Goal: Information Seeking & Learning: Learn about a topic

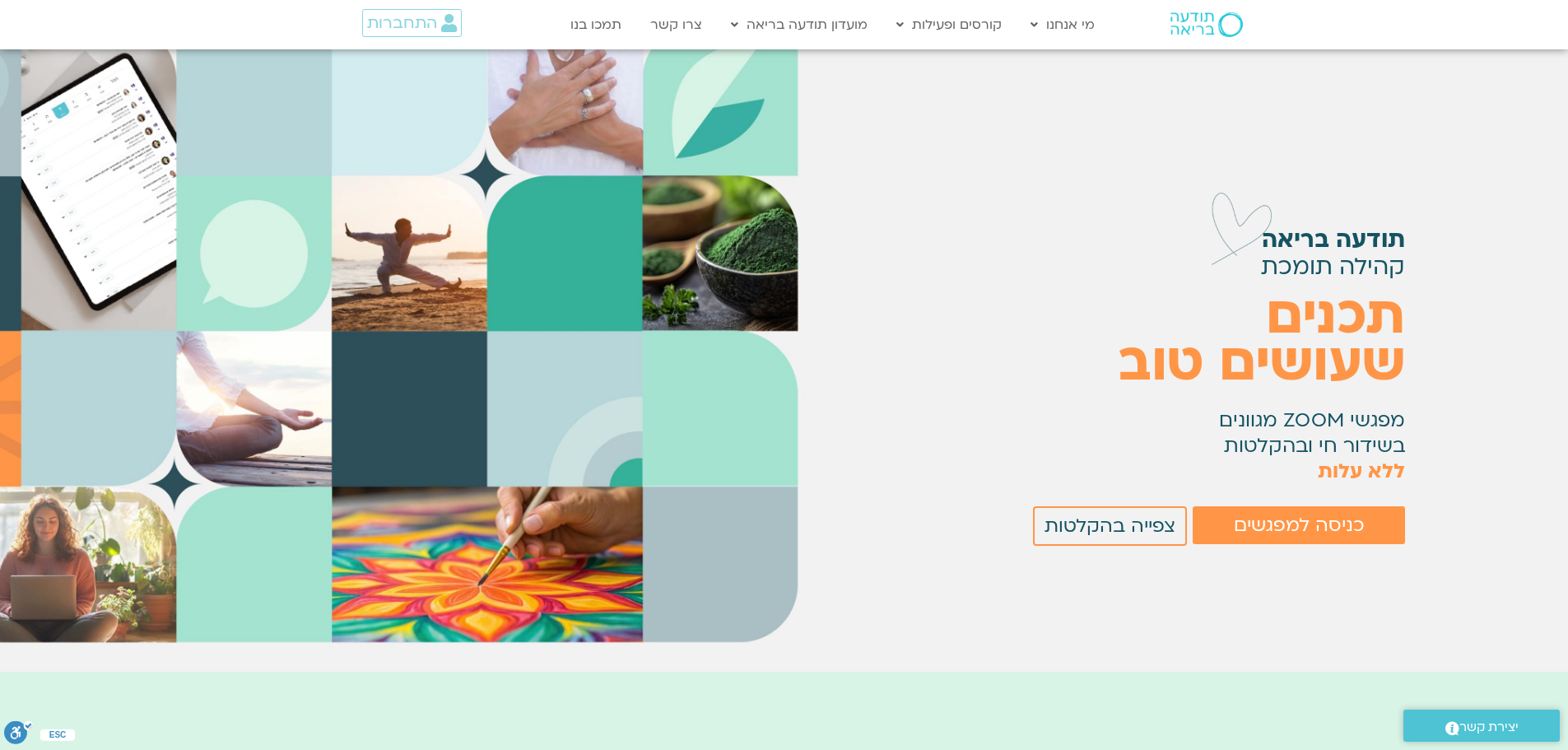
scroll to position [82, 0]
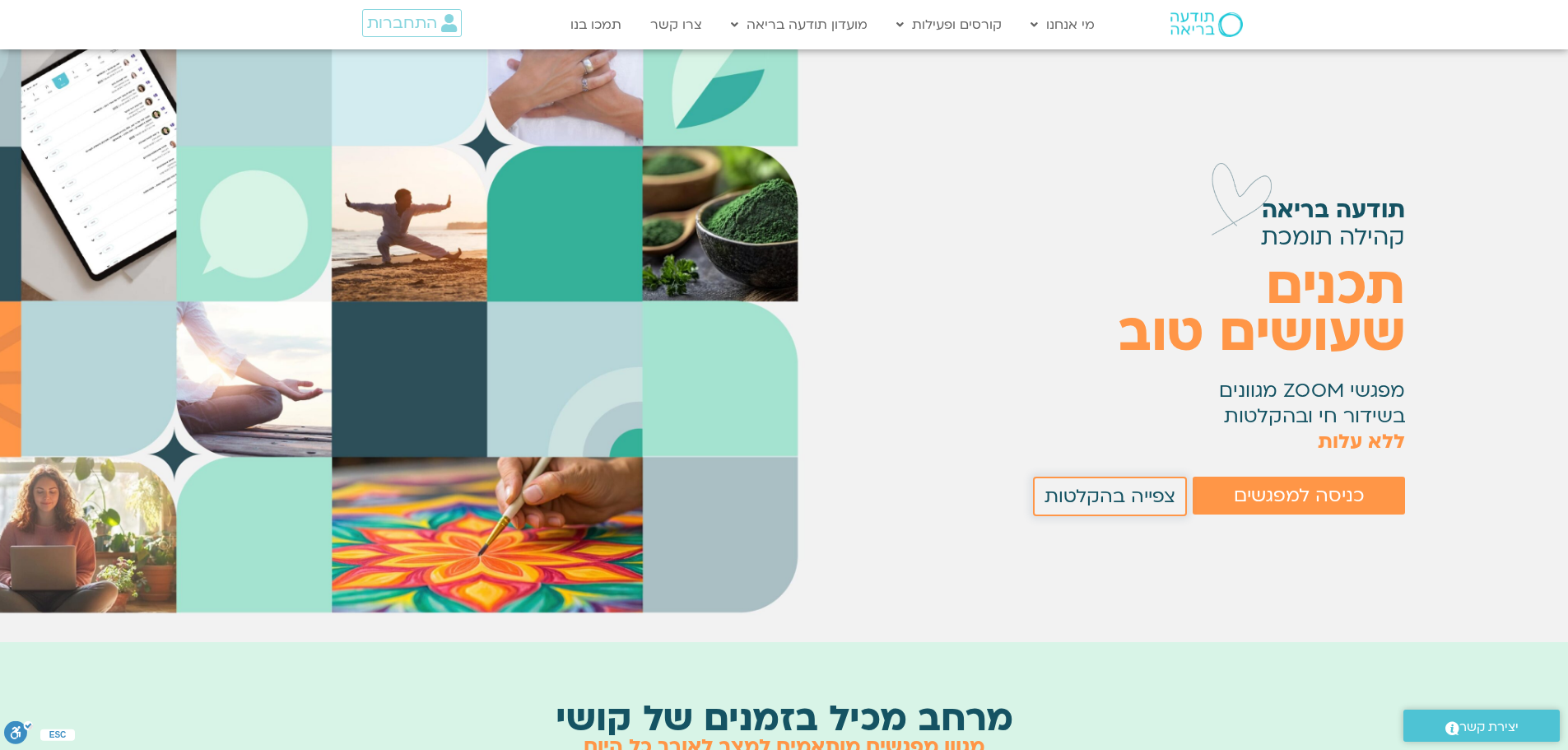
click at [1142, 485] on span "צפייה בהקלטות" at bounding box center [1110, 496] width 130 height 21
click at [1153, 490] on span "צפייה בהקלטות" at bounding box center [1110, 496] width 130 height 21
click at [1292, 493] on span "כניסה למפגשים" at bounding box center [1299, 495] width 130 height 21
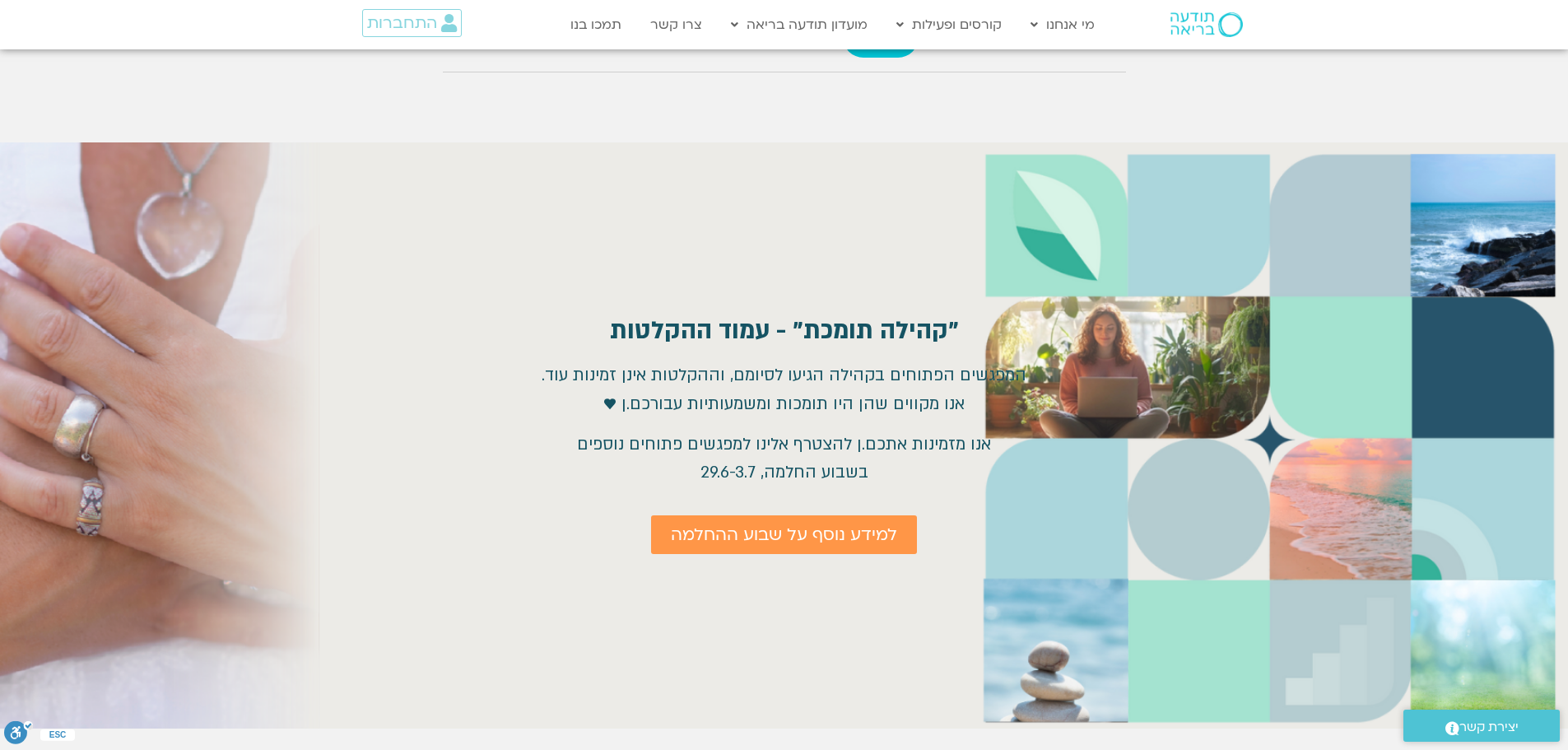
scroll to position [1891, 0]
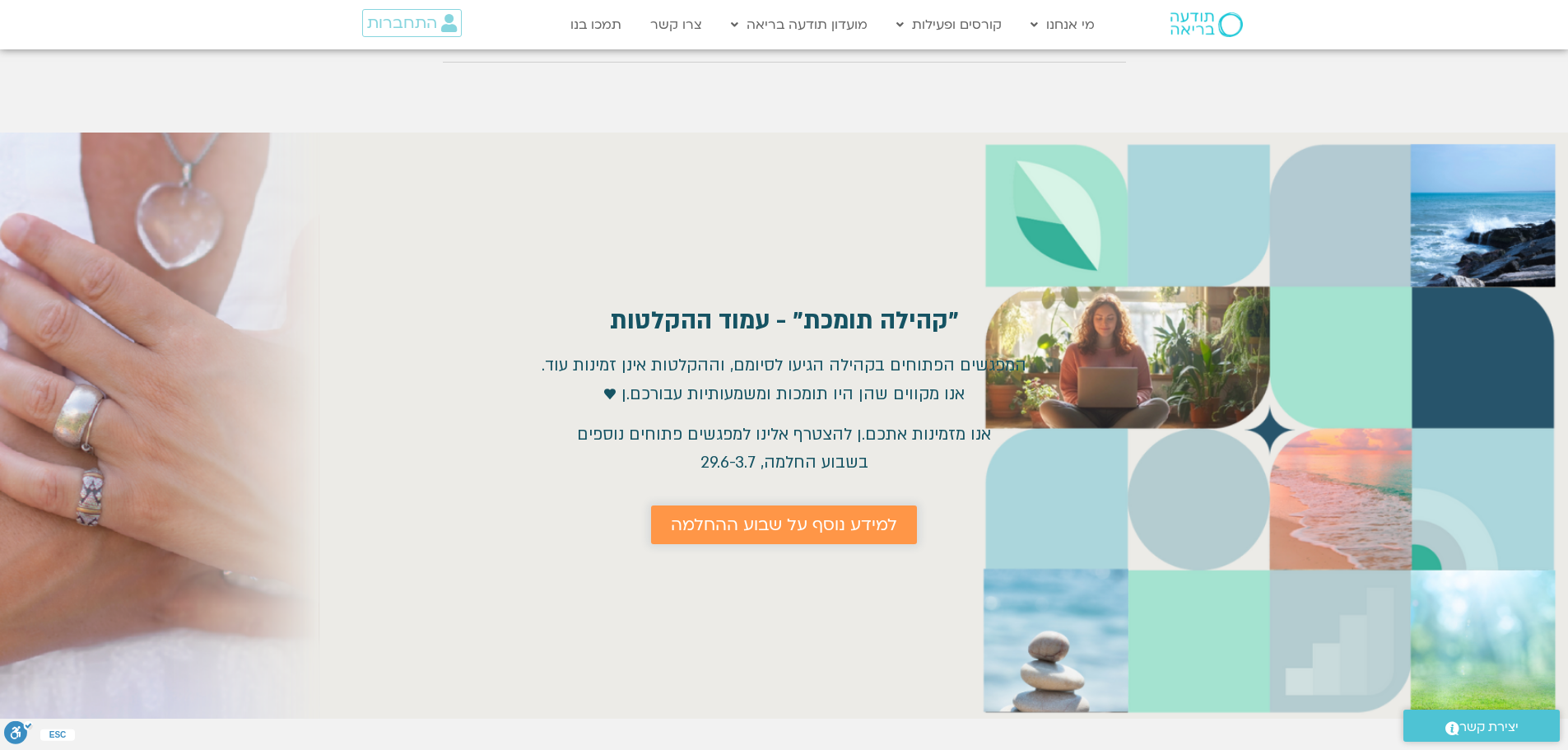
click at [848, 527] on span "למידע נוסף על שבוע ההחלמה" at bounding box center [784, 525] width 226 height 19
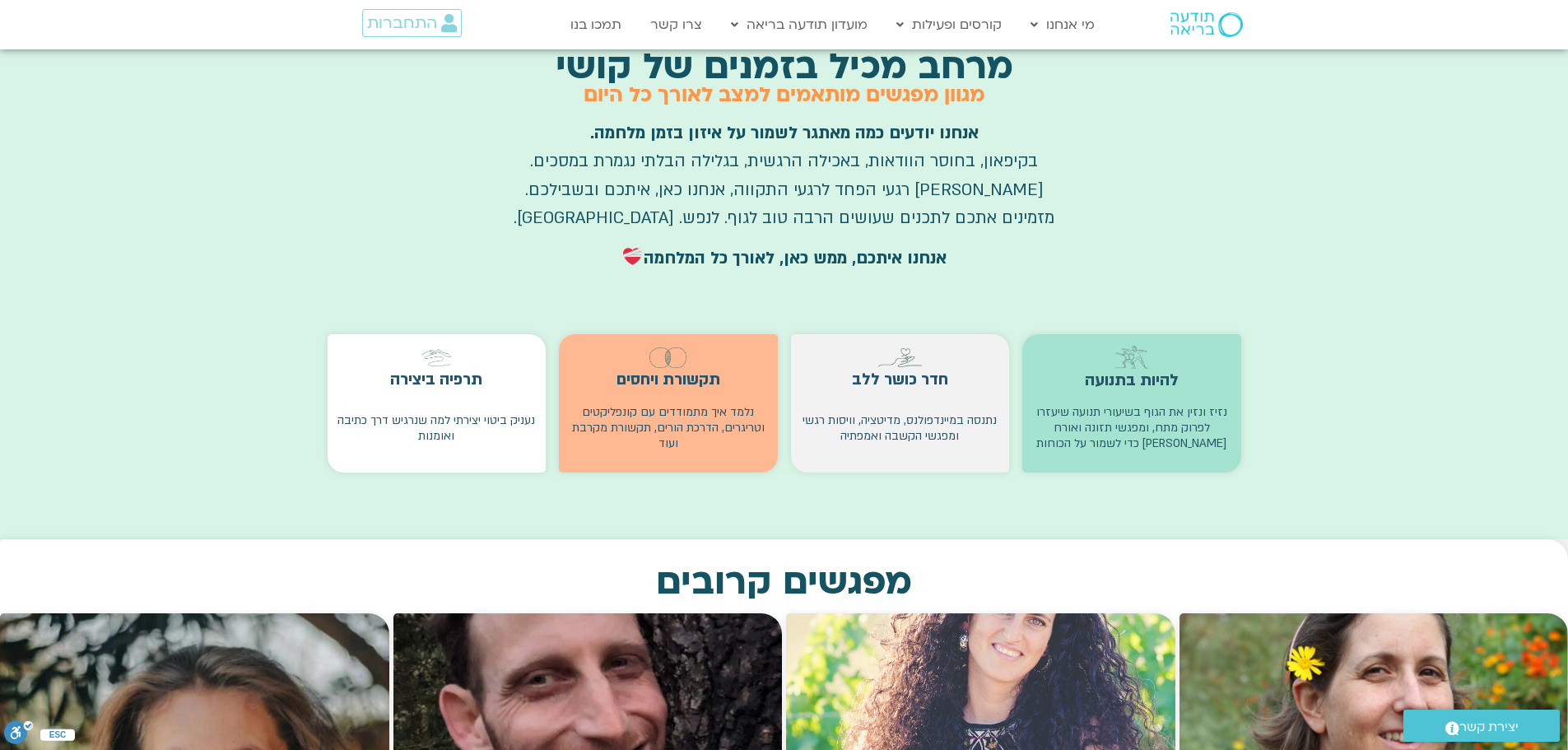
scroll to position [740, 0]
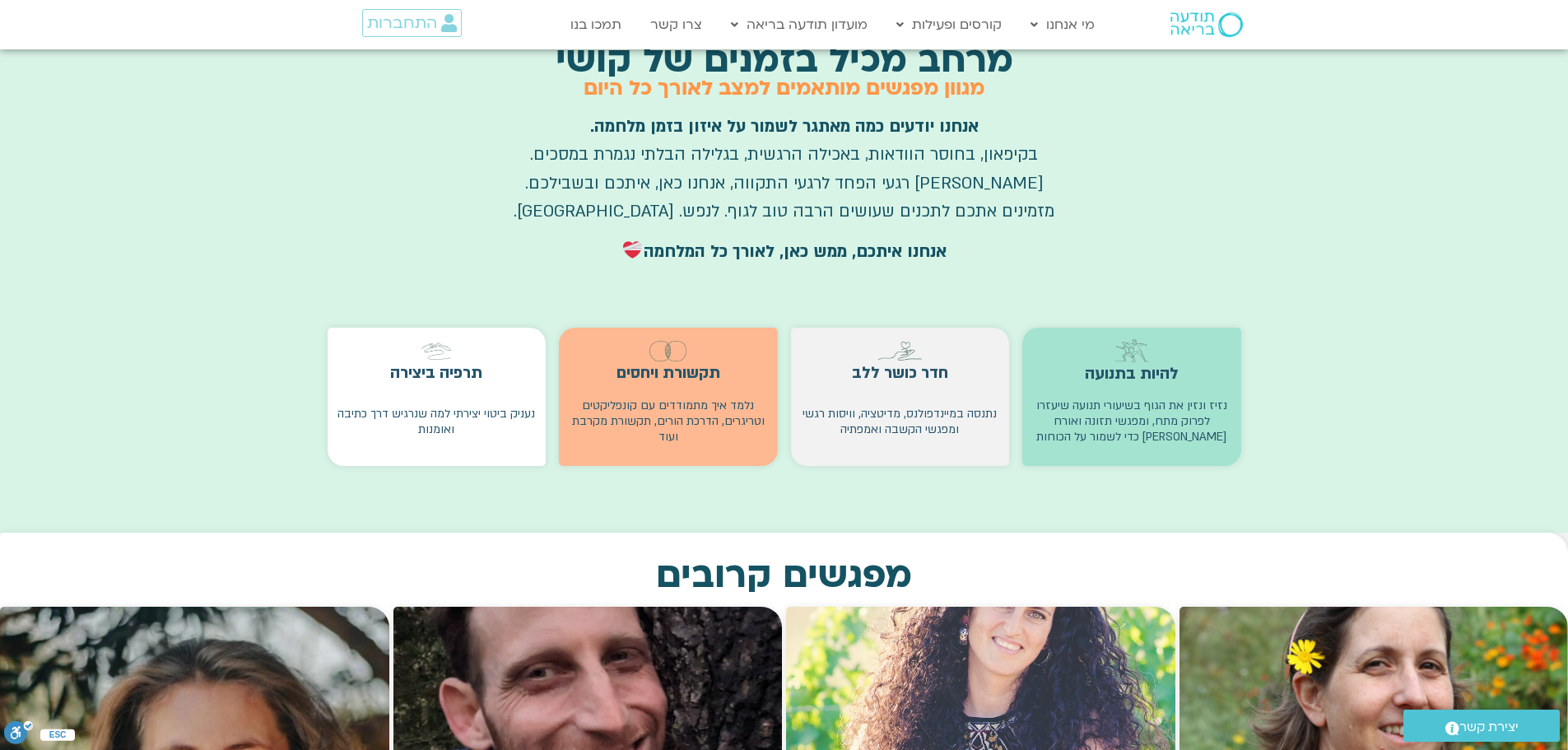
click at [1155, 402] on p "נזיז ונזין את הגוף בשיעורי תנועה שיעזרו לפרוק מתח, ומפגשי תזונה ואורח חיים בריא…" at bounding box center [1131, 420] width 202 height 47
click at [897, 352] on img at bounding box center [900, 351] width 43 height 19
click at [738, 350] on div at bounding box center [667, 350] width 202 height 22
click at [427, 355] on img at bounding box center [435, 351] width 30 height 17
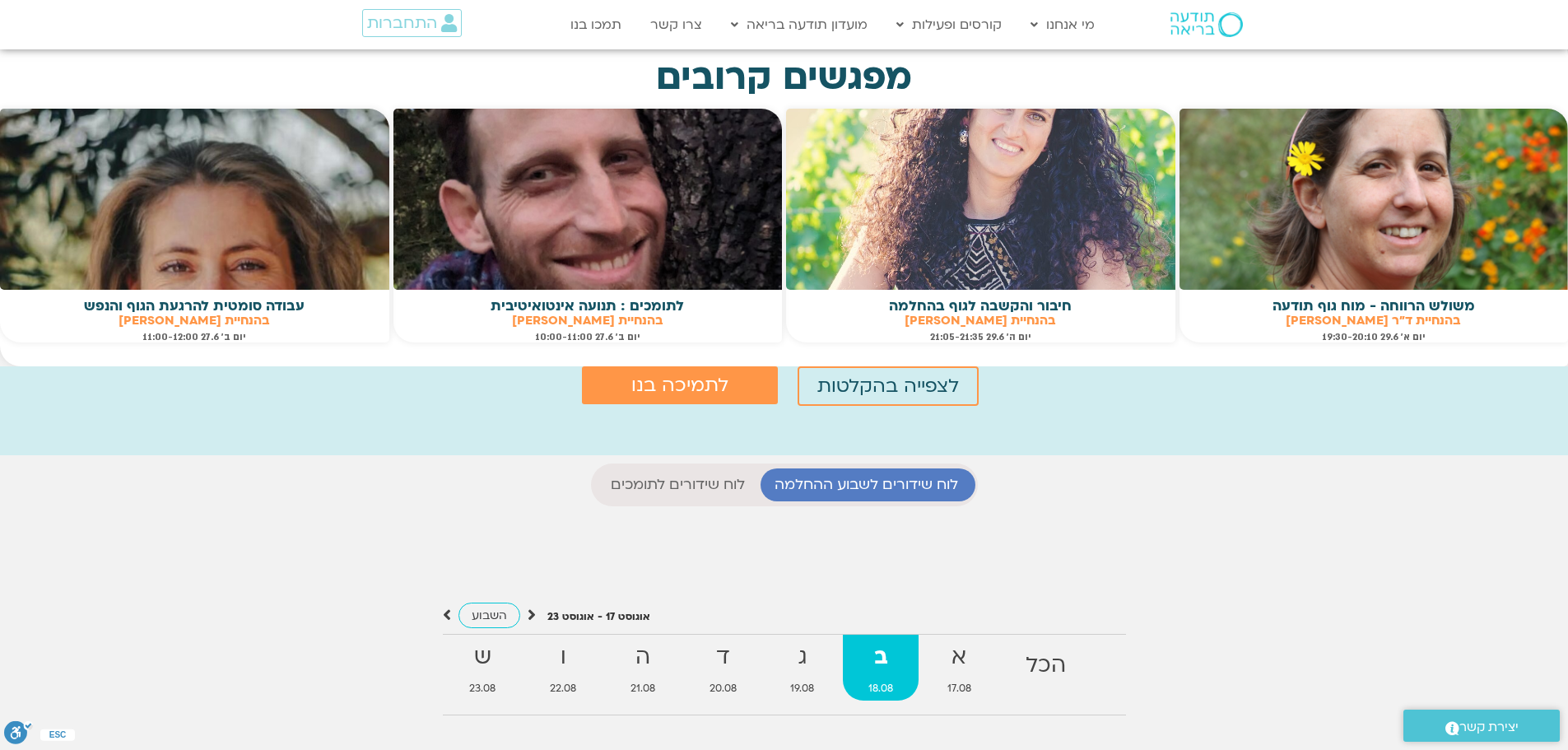
scroll to position [1152, 0]
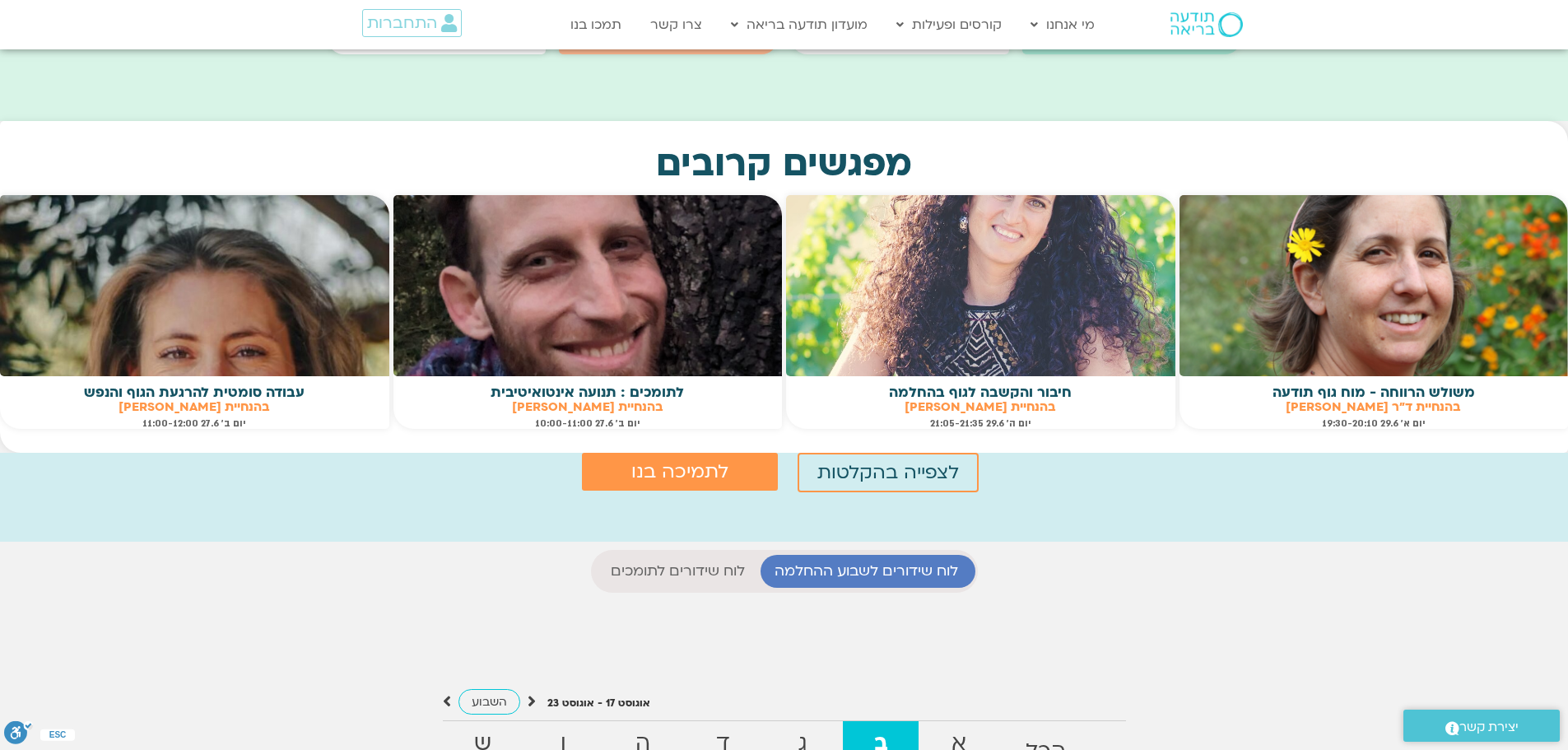
click at [1444, 357] on img at bounding box center [1374, 285] width 389 height 181
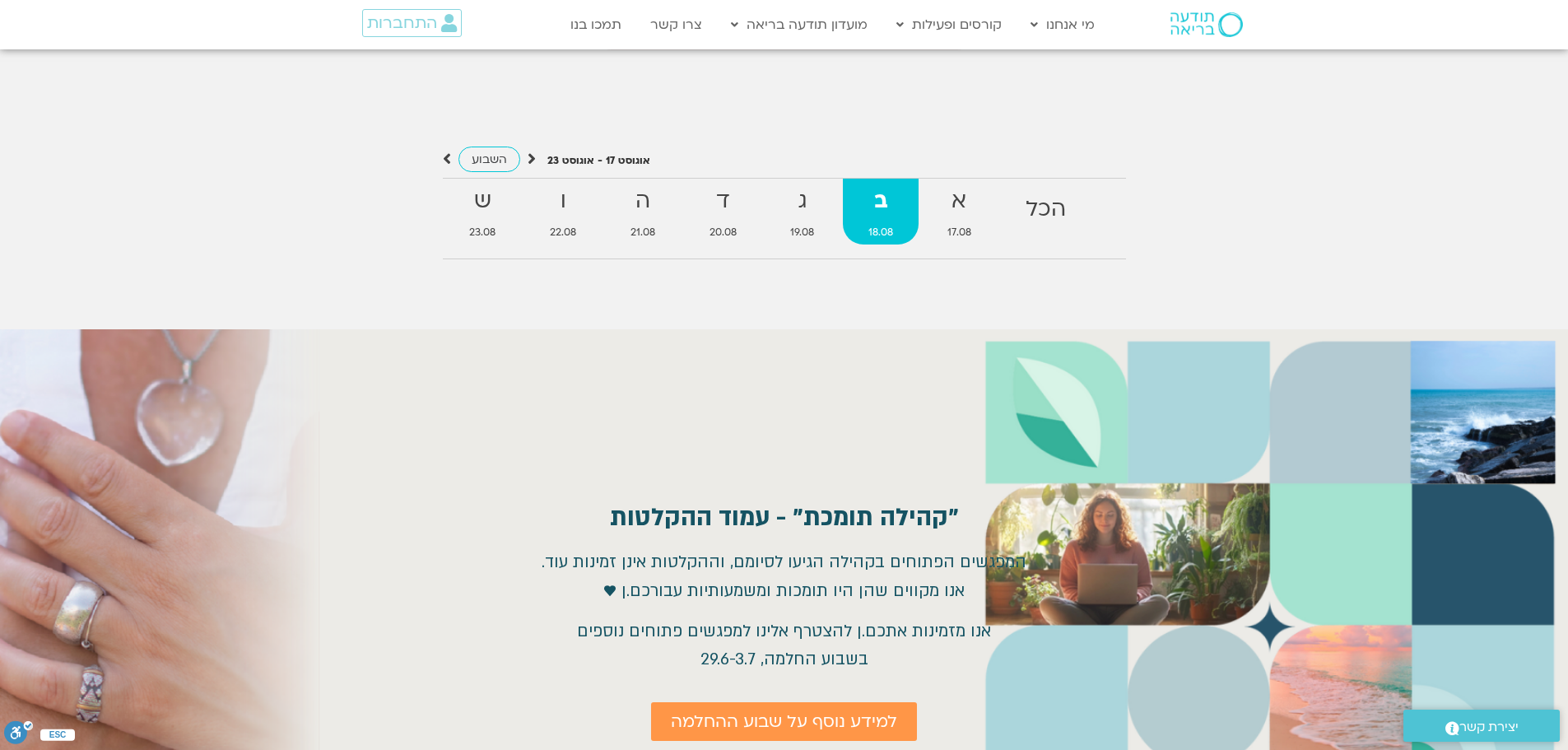
scroll to position [1482, 0]
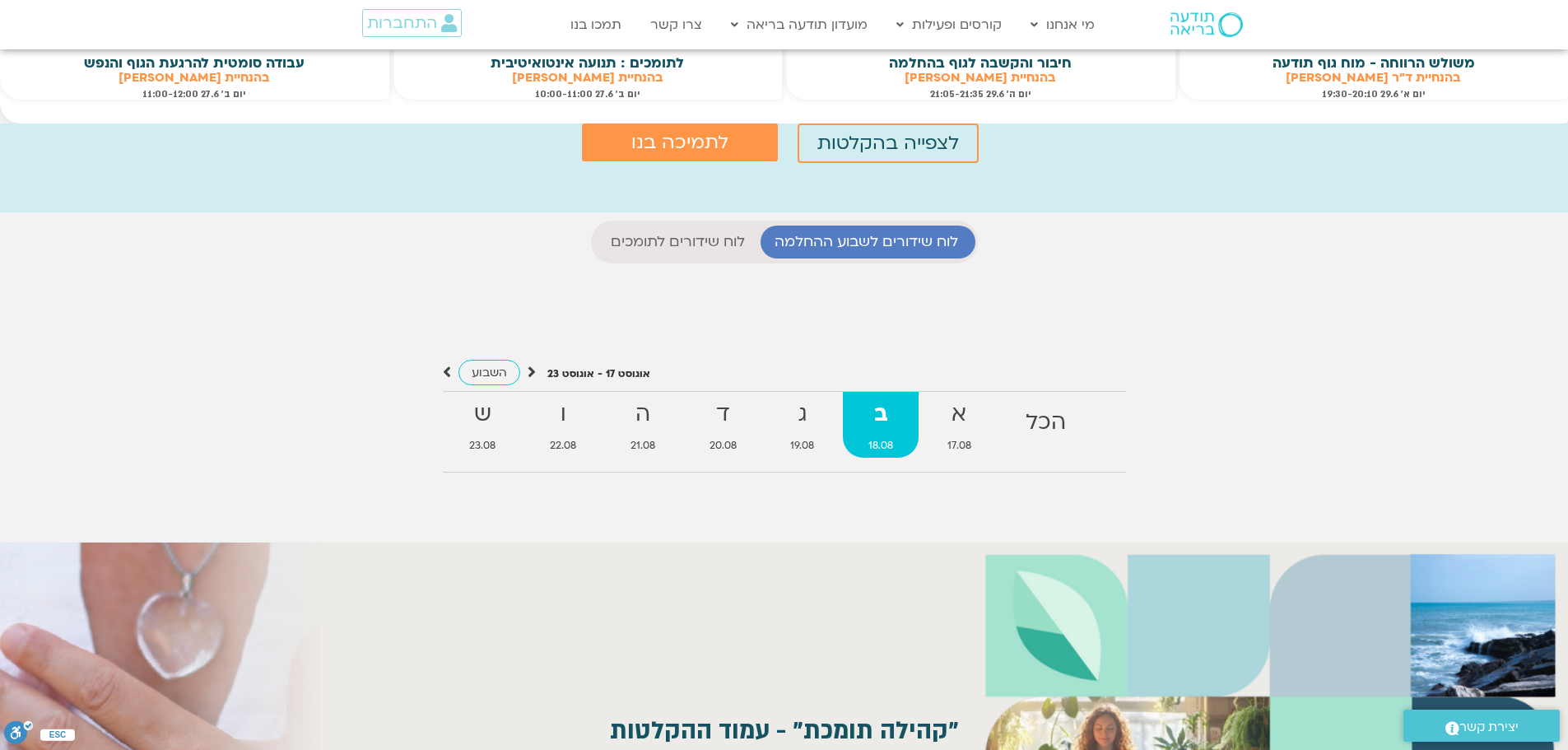
click at [849, 241] on span "לוח שידורים לשבוע ההחלמה" at bounding box center [866, 242] width 183 height 16
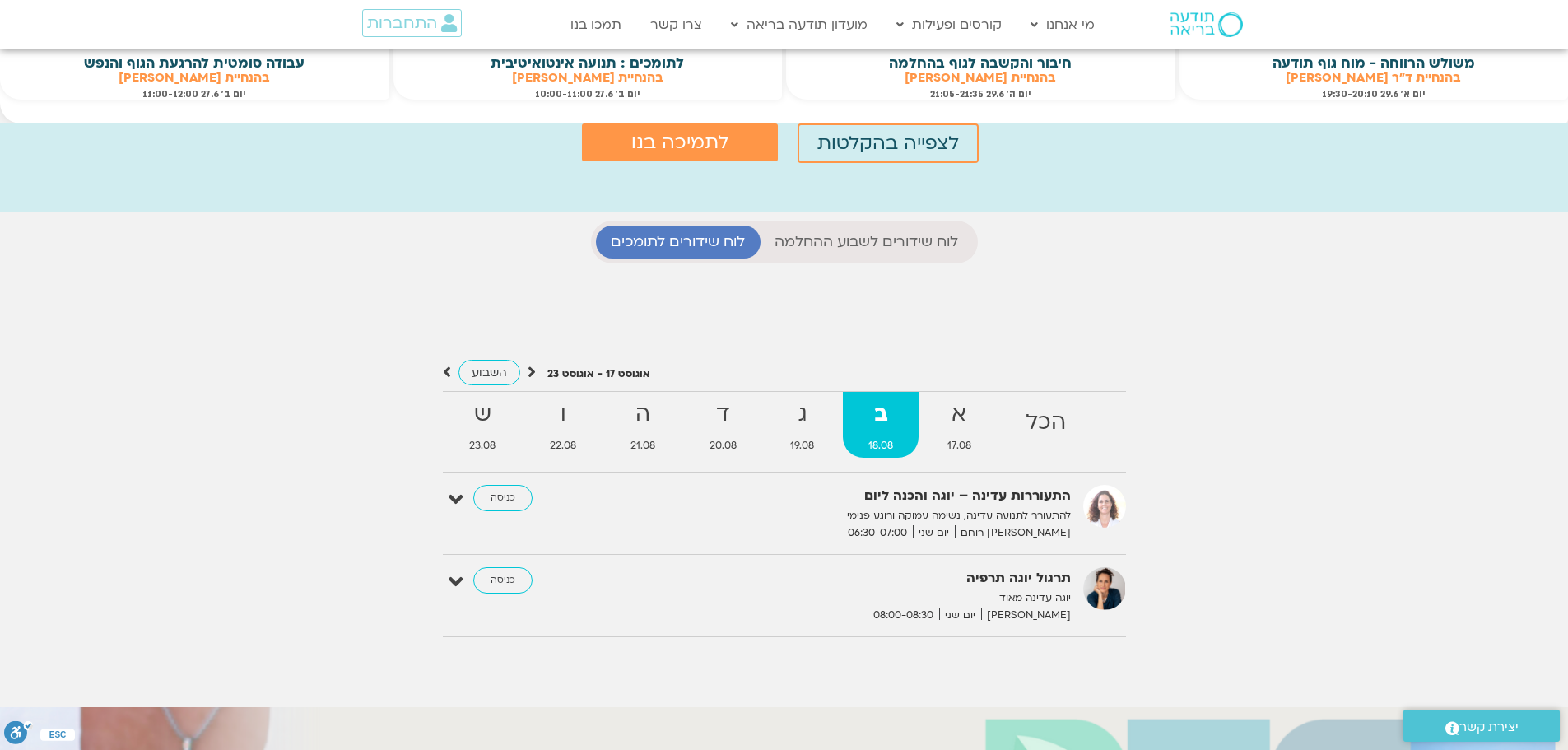
click at [532, 372] on icon at bounding box center [531, 371] width 9 height 16
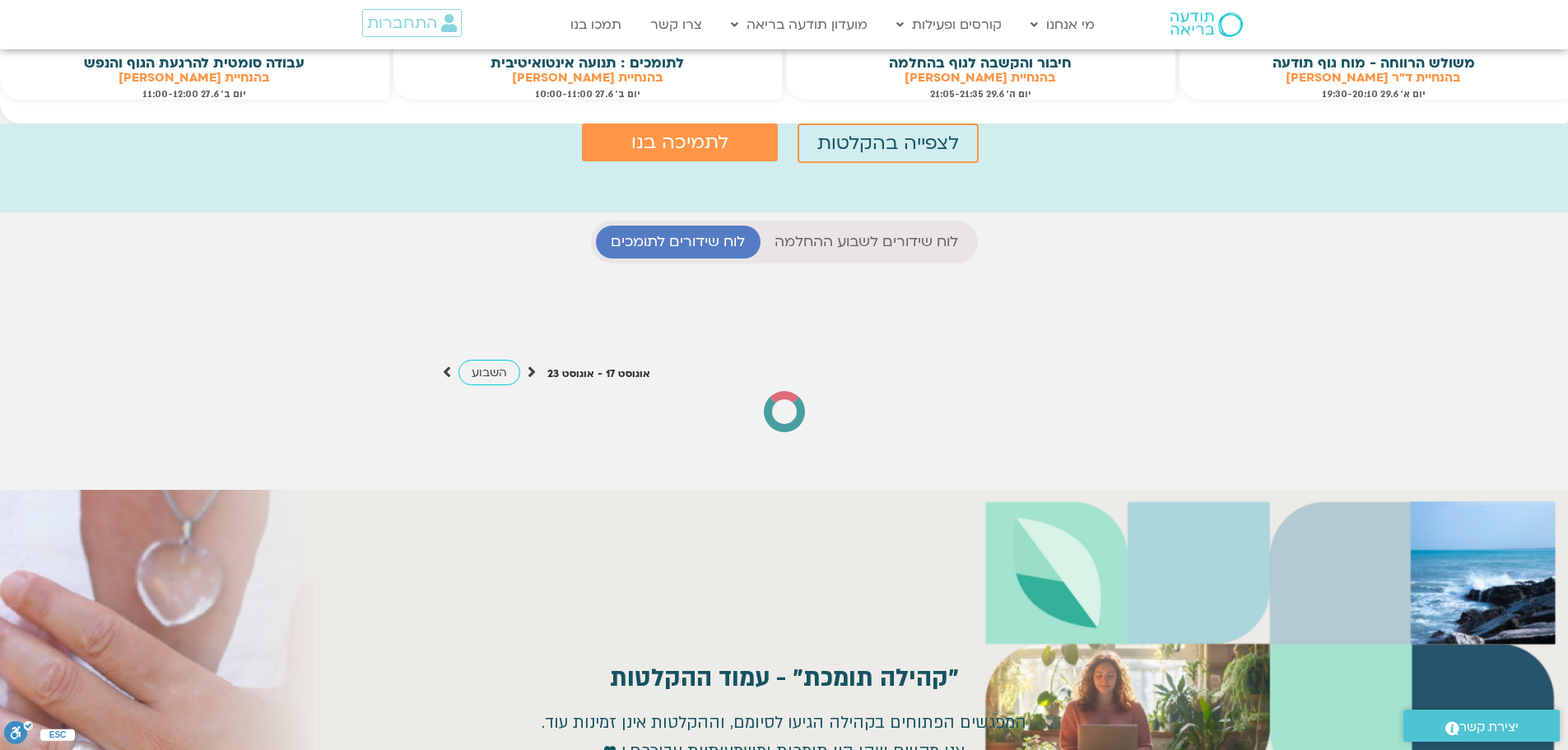
scroll to position [261, 0]
click at [532, 372] on icon at bounding box center [531, 371] width 9 height 16
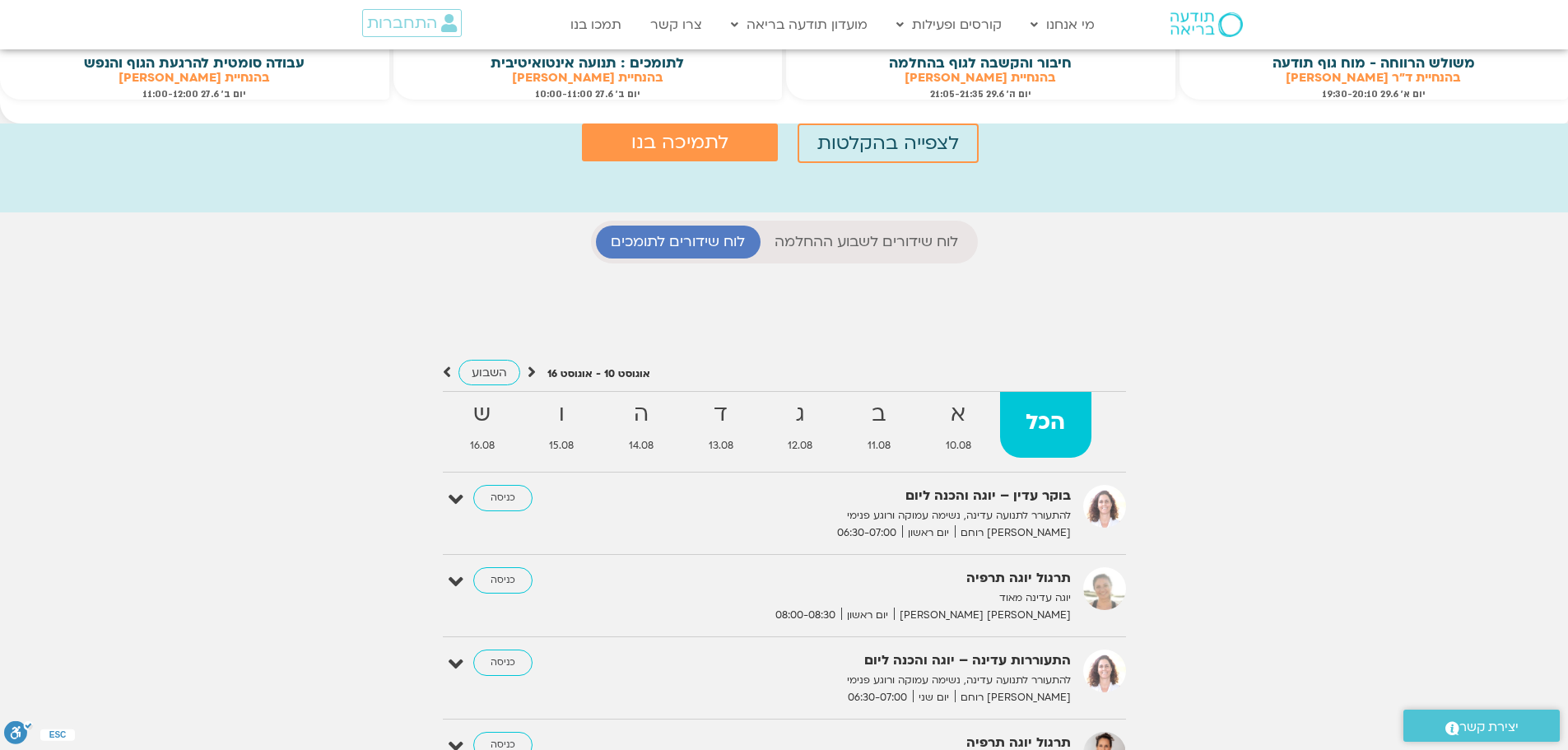
scroll to position [13, 0]
click at [532, 372] on icon at bounding box center [531, 371] width 9 height 16
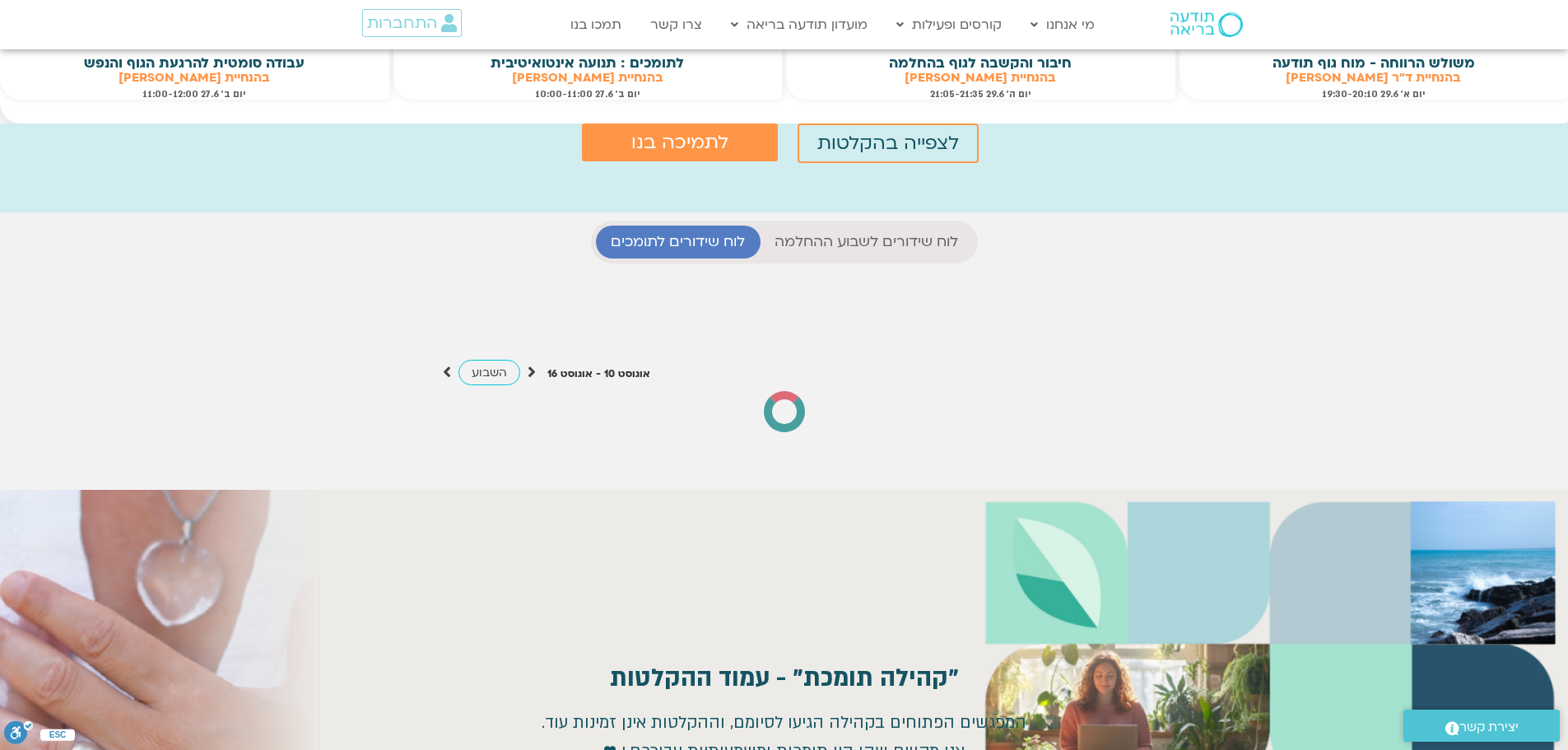
scroll to position [261, 0]
click at [532, 372] on icon at bounding box center [531, 371] width 9 height 16
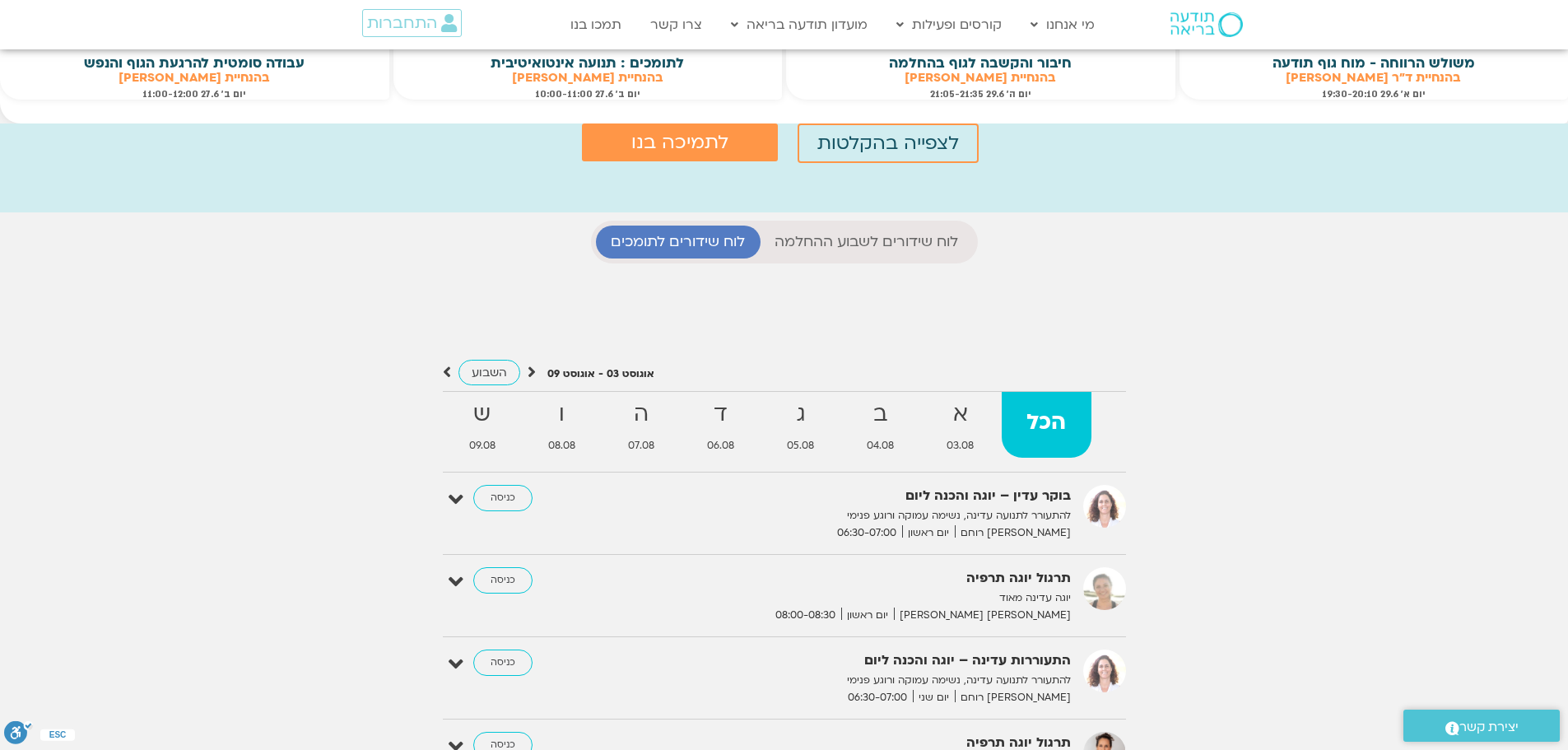
scroll to position [1520, 0]
click at [532, 370] on icon at bounding box center [531, 371] width 9 height 16
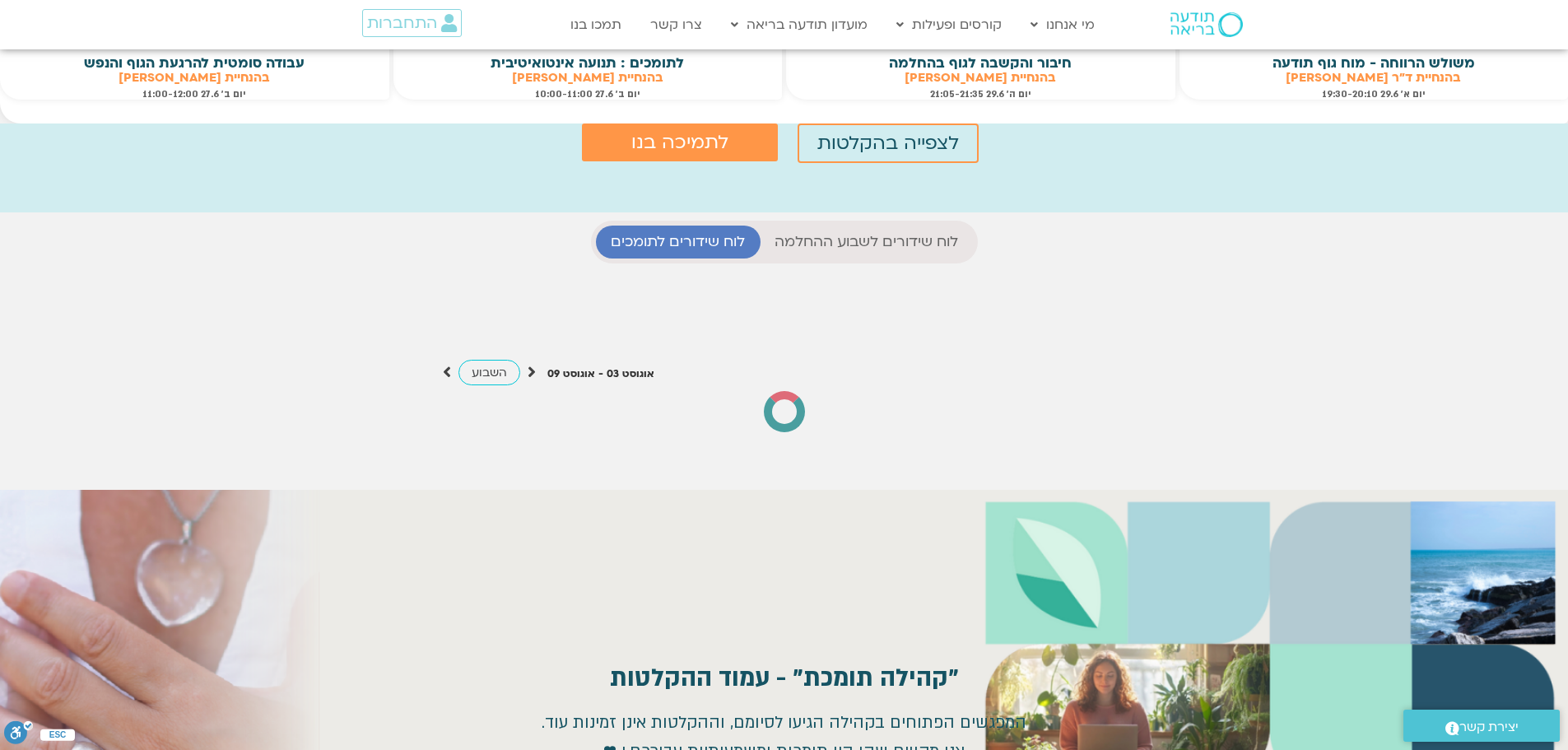
scroll to position [13, 0]
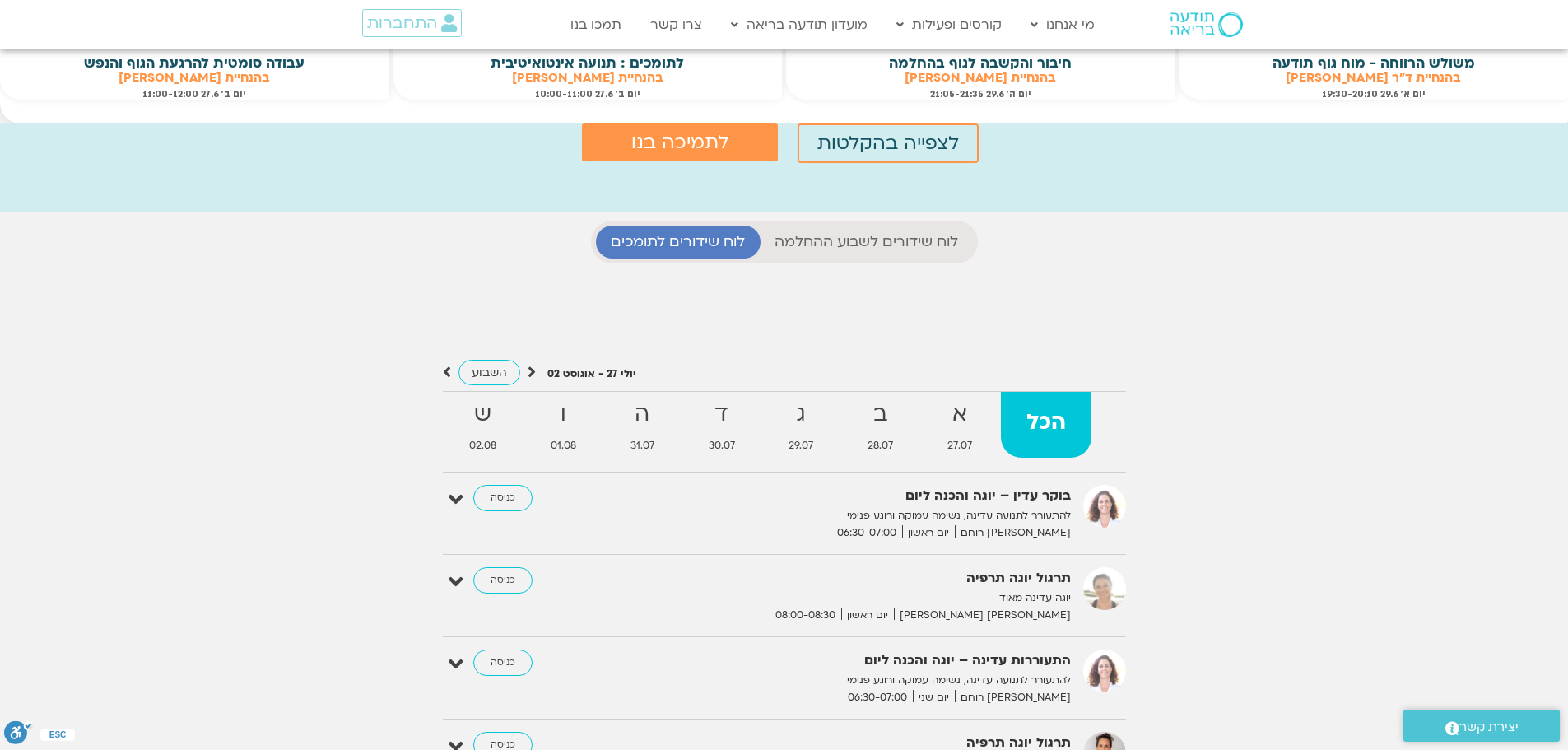
click at [532, 370] on icon at bounding box center [531, 371] width 9 height 16
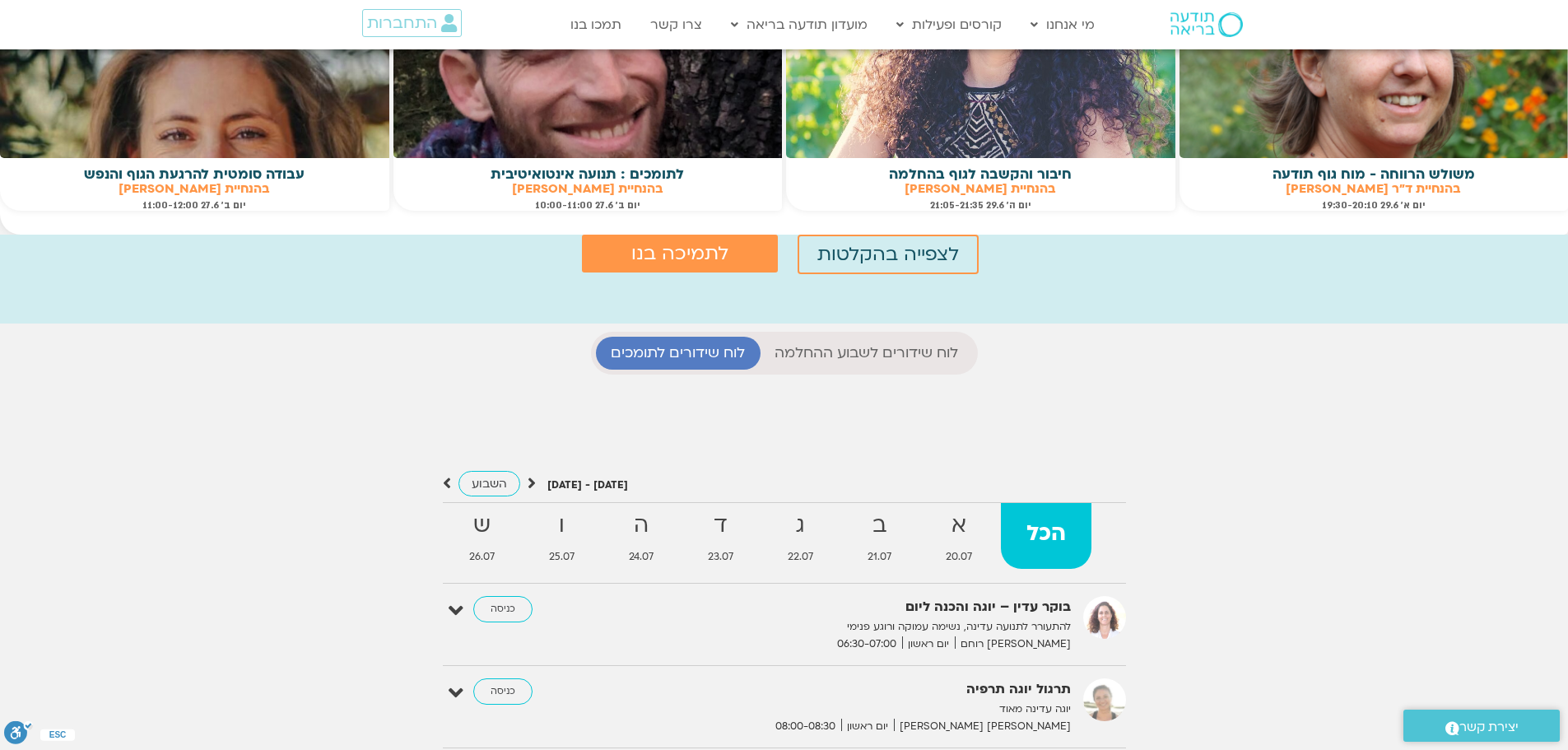
scroll to position [1399, 0]
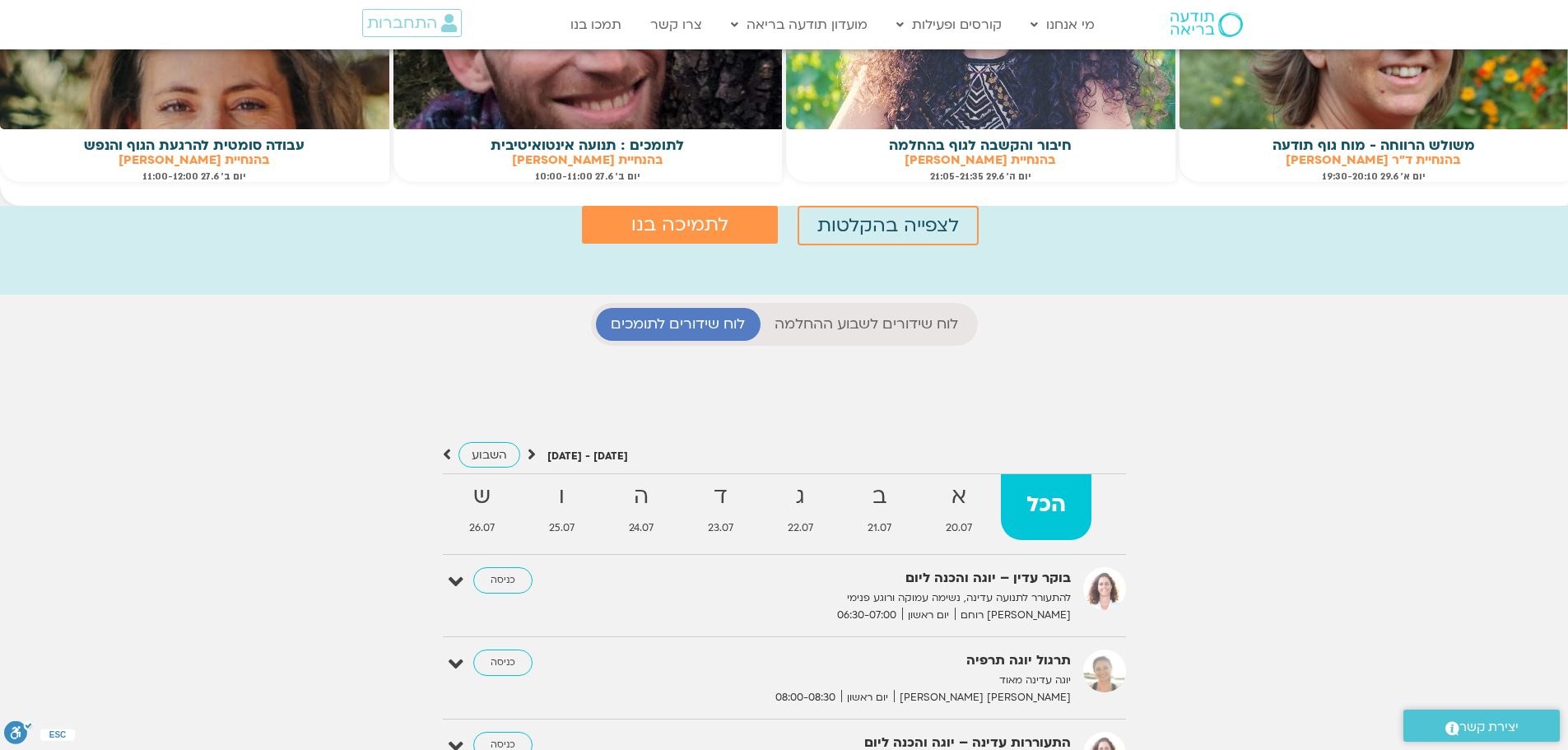
click at [528, 457] on icon at bounding box center [531, 454] width 9 height 16
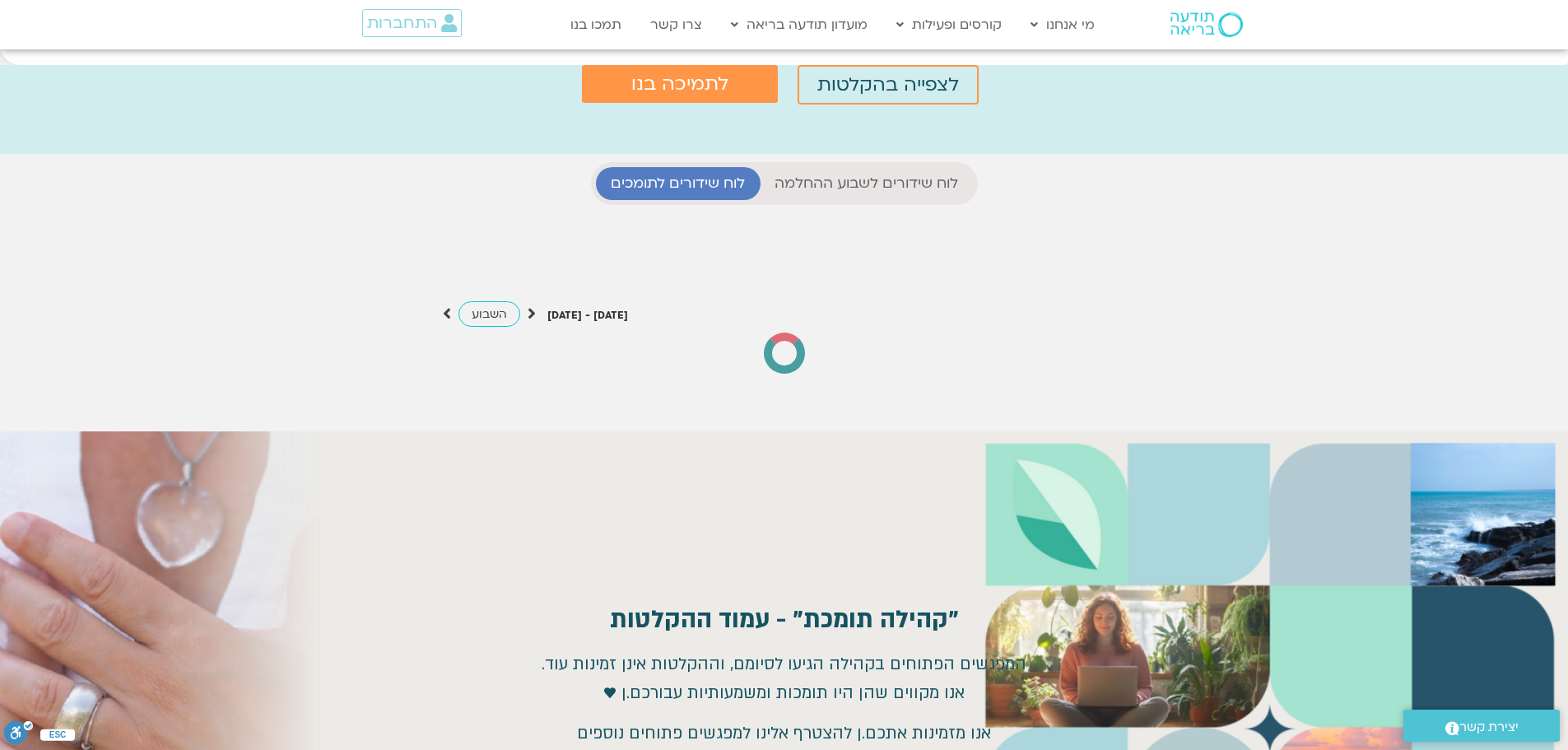
scroll to position [0, 0]
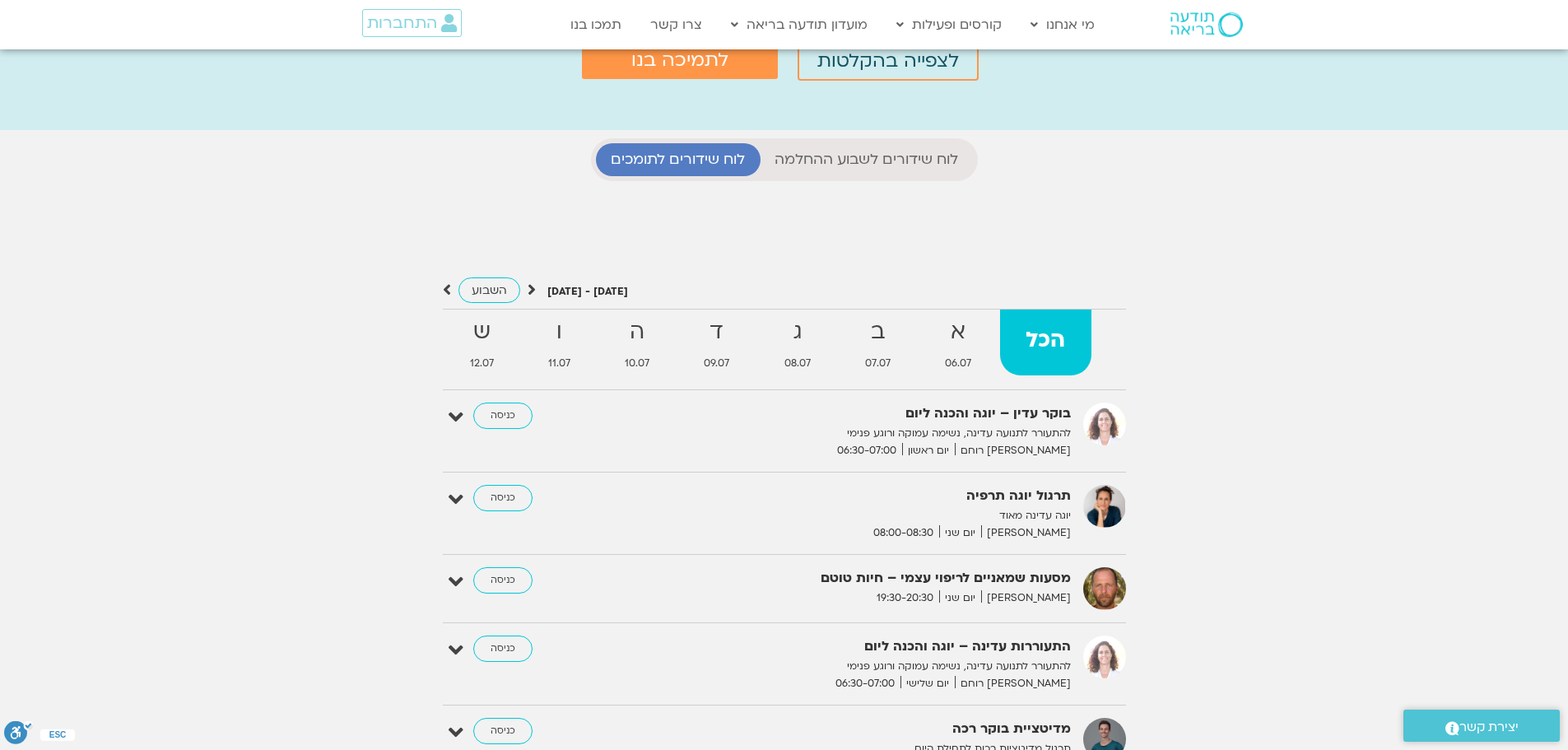
click at [532, 290] on icon at bounding box center [531, 289] width 9 height 16
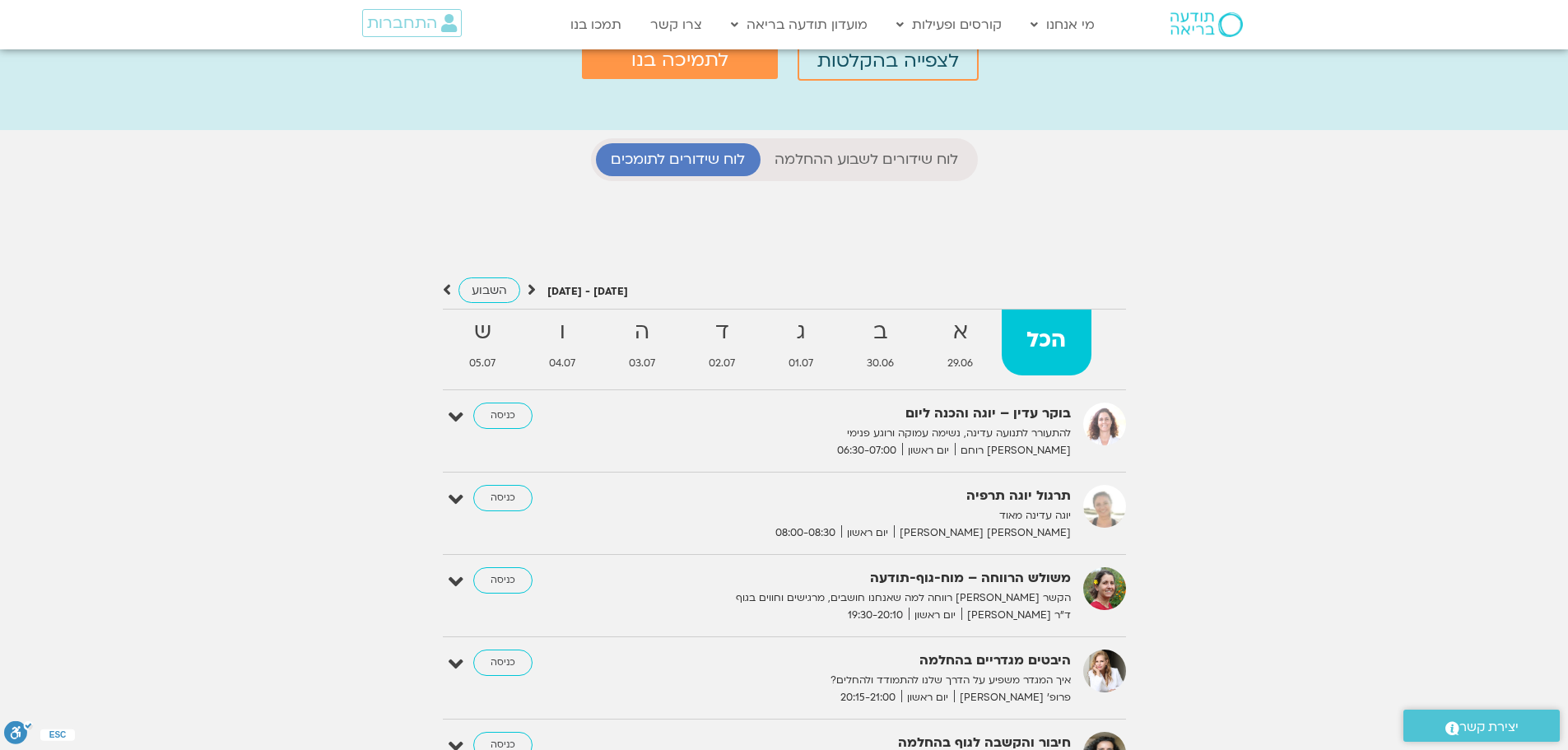
click at [532, 290] on icon at bounding box center [531, 289] width 9 height 16
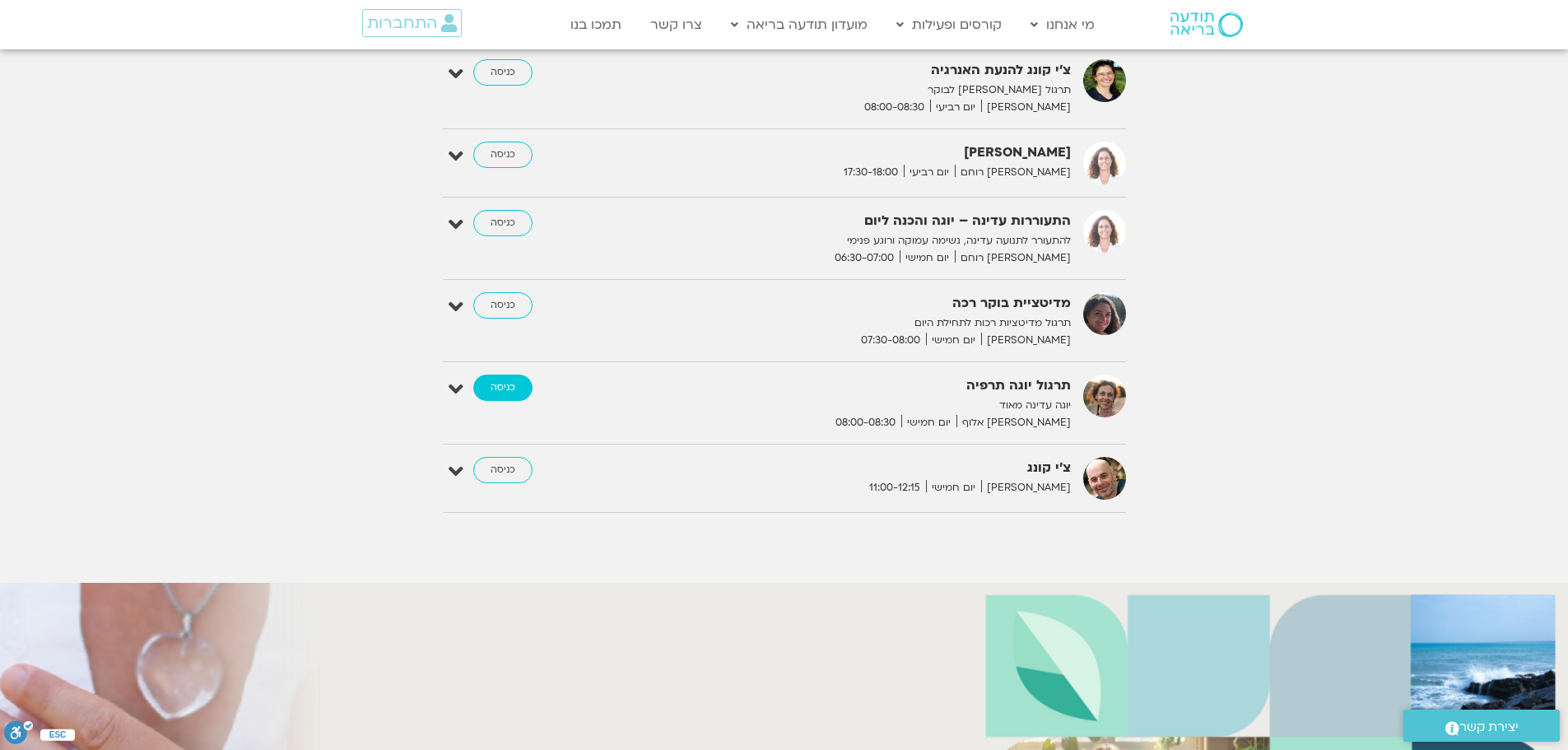
click at [513, 388] on link "כניסה" at bounding box center [503, 387] width 59 height 26
